Goal: Navigation & Orientation: Find specific page/section

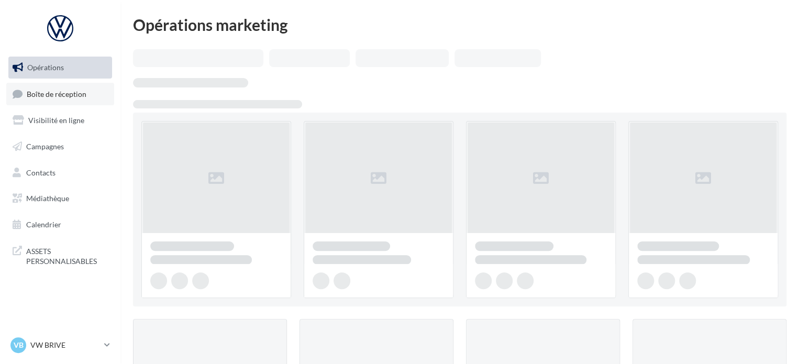
click at [50, 94] on span "Boîte de réception" at bounding box center [57, 93] width 60 height 9
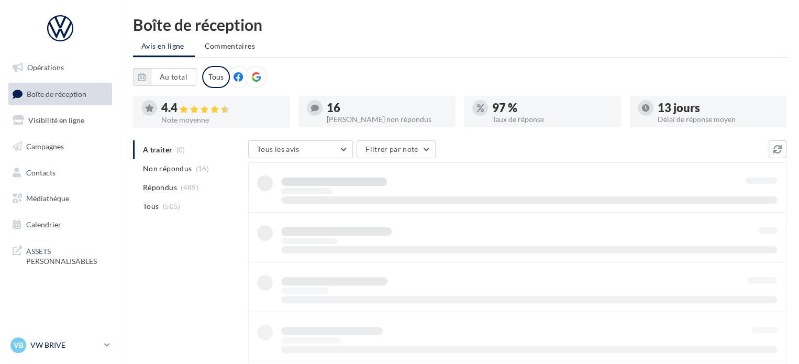
click at [98, 341] on p "VW BRIVE" at bounding box center [65, 345] width 70 height 10
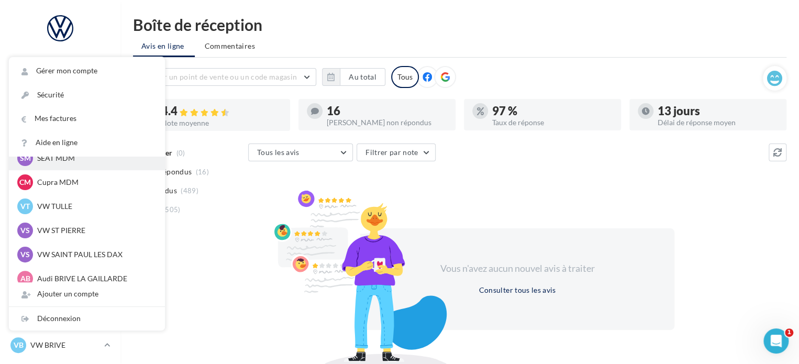
scroll to position [52, 0]
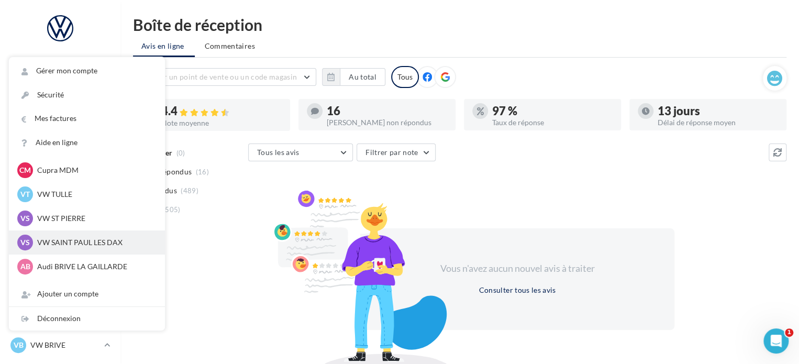
click at [106, 238] on p "VW SAINT PAUL LES DAX" at bounding box center [94, 242] width 115 height 10
